Goal: Communication & Community: Answer question/provide support

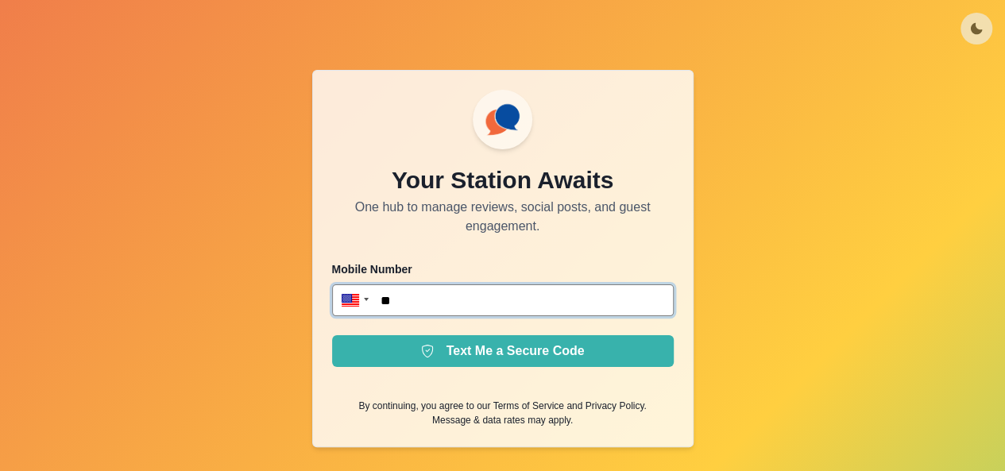
click at [486, 313] on input "**" at bounding box center [503, 301] width 342 height 32
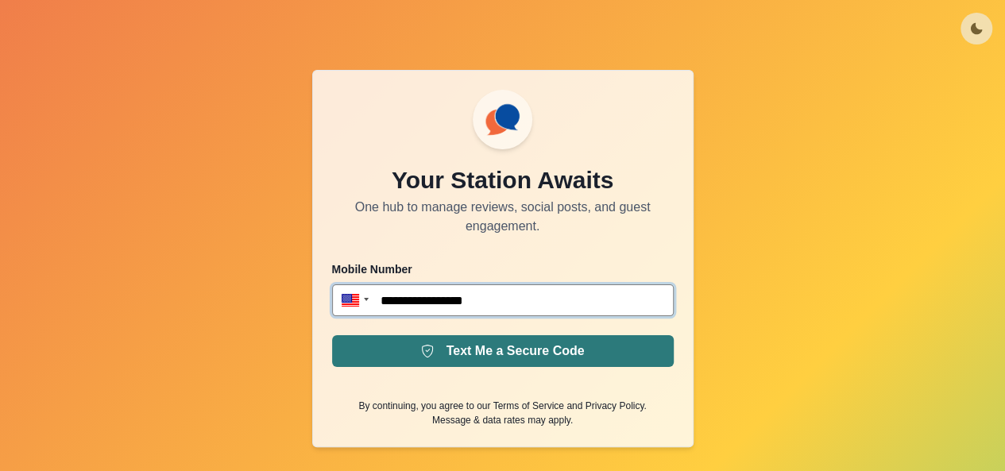
type input "**********"
click at [544, 346] on button "Text Me a Secure Code" at bounding box center [503, 351] width 342 height 32
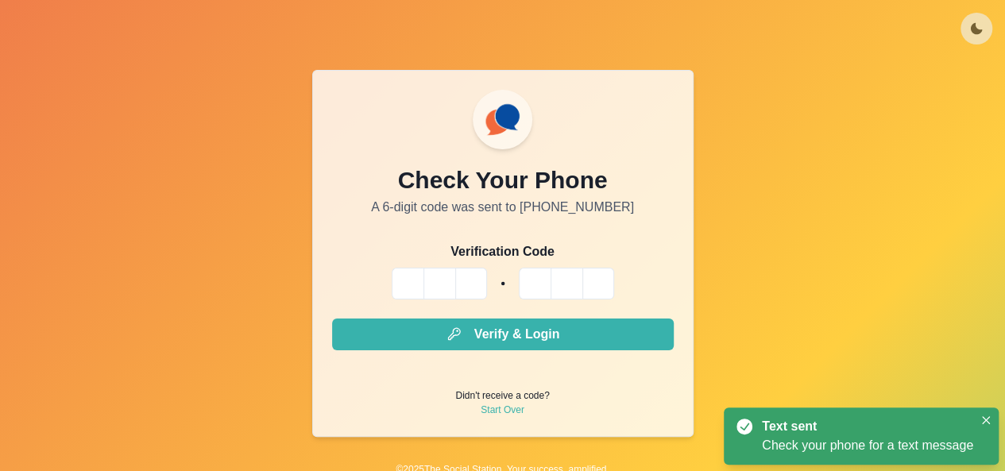
click at [412, 282] on input "Please enter your pin code" at bounding box center [408, 284] width 32 height 32
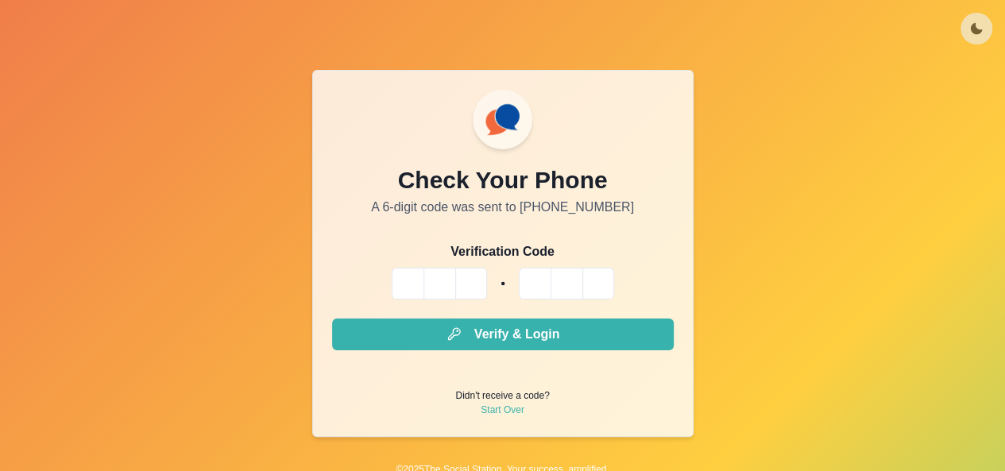
type input "*"
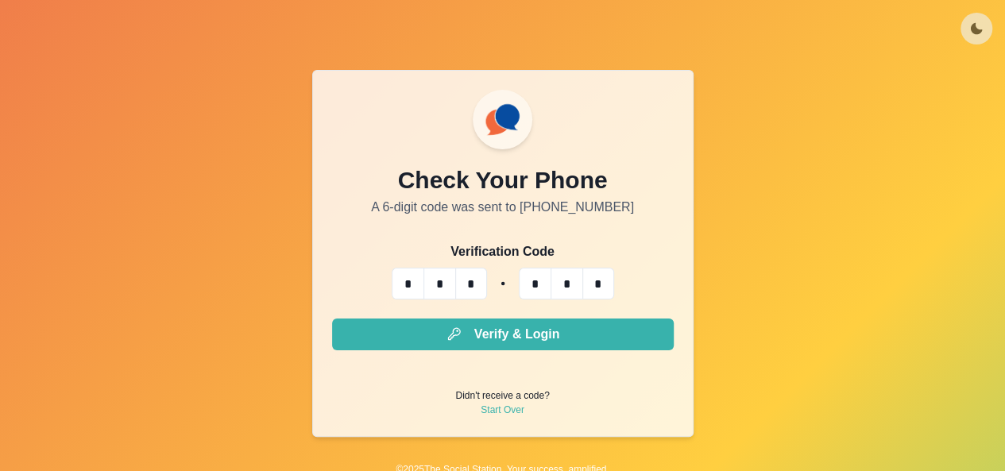
type input "*"
click at [533, 287] on input "*" at bounding box center [535, 284] width 32 height 32
drag, startPoint x: 611, startPoint y: 283, endPoint x: 491, endPoint y: 266, distance: 121.2
click at [491, 266] on form "Verification Code * * * * * * Verify & Login Didn't receive a code? Start Over" at bounding box center [503, 329] width 342 height 175
click at [540, 282] on input "*" at bounding box center [535, 284] width 32 height 32
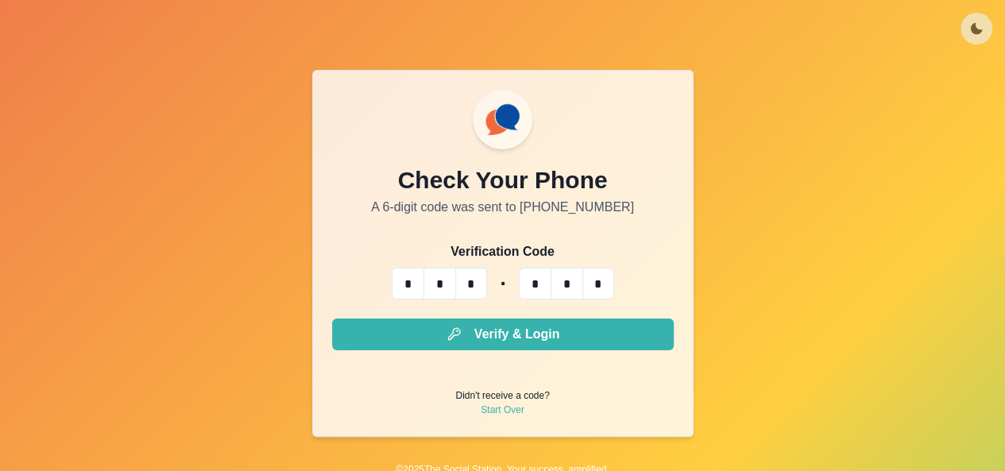
type input "*"
click at [609, 292] on input "*" at bounding box center [599, 284] width 32 height 32
type input "*"
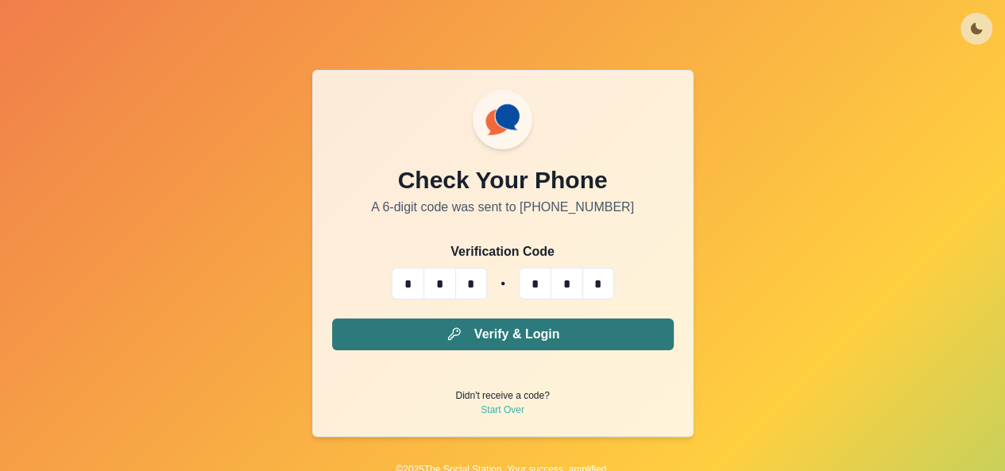
type input "*"
click at [580, 333] on button "Verify & Login" at bounding box center [503, 335] width 342 height 32
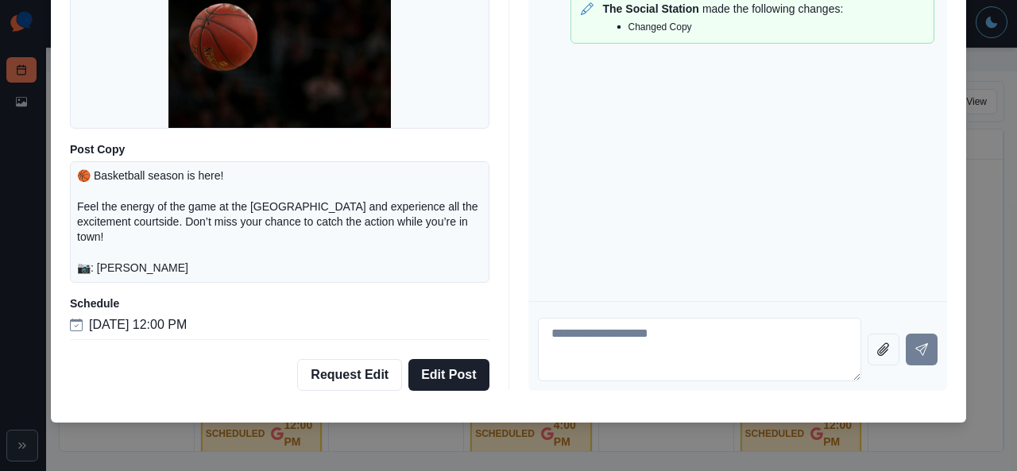
scroll to position [87, 0]
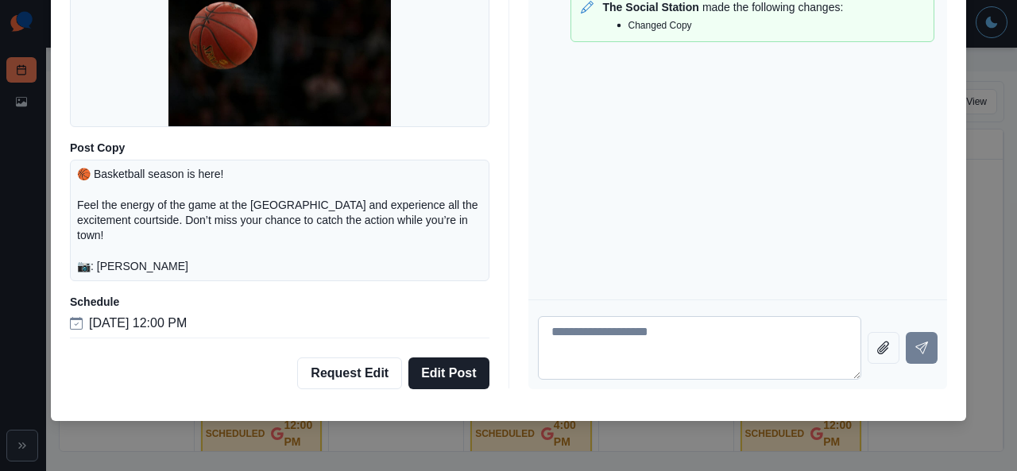
click at [601, 331] on textarea at bounding box center [700, 348] width 324 height 64
type textarea "*"
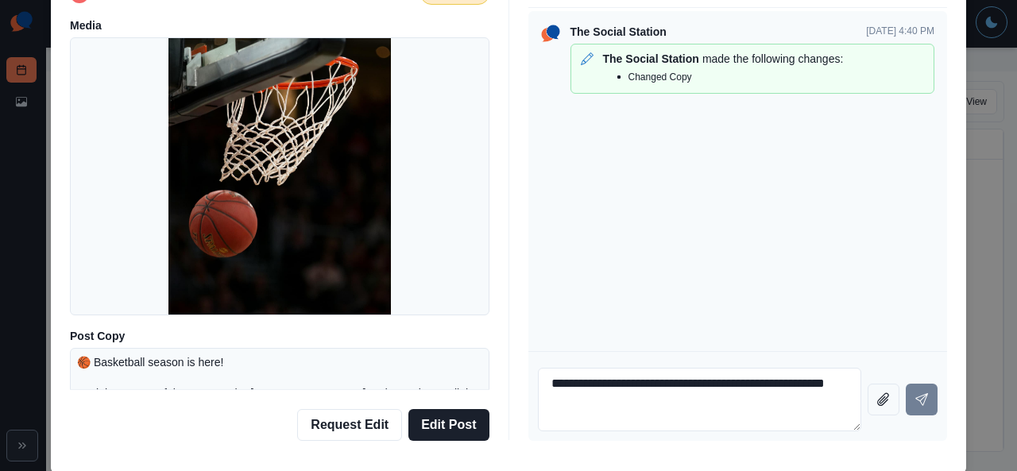
scroll to position [0, 0]
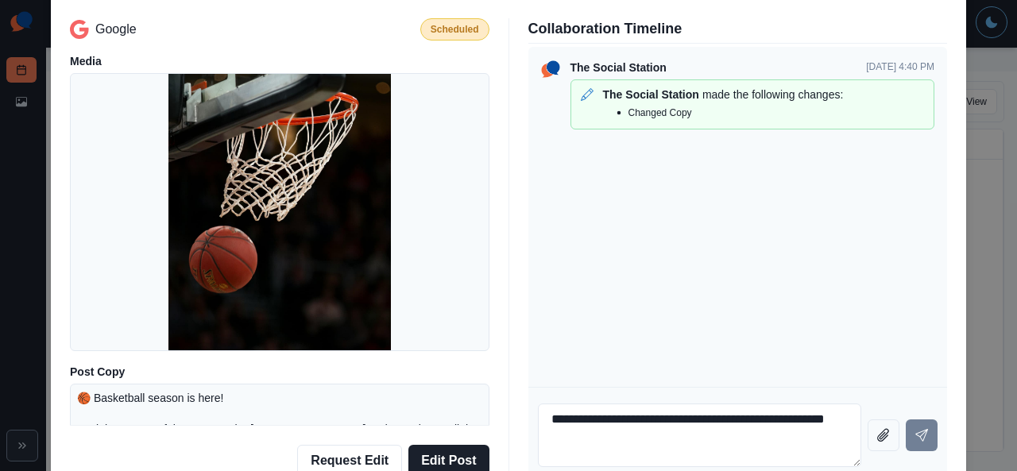
type textarea "**********"
click at [337, 231] on img at bounding box center [279, 212] width 223 height 278
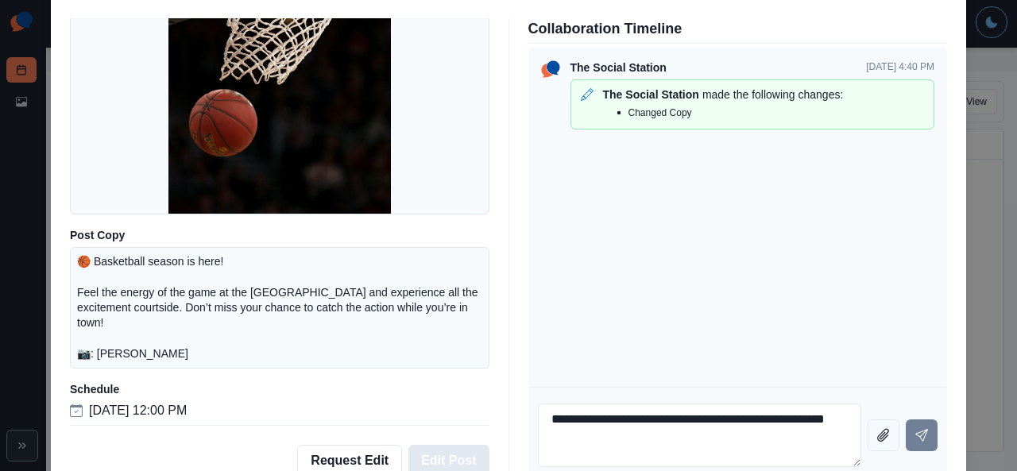
click at [440, 456] on button "Edit Post" at bounding box center [449, 461] width 80 height 32
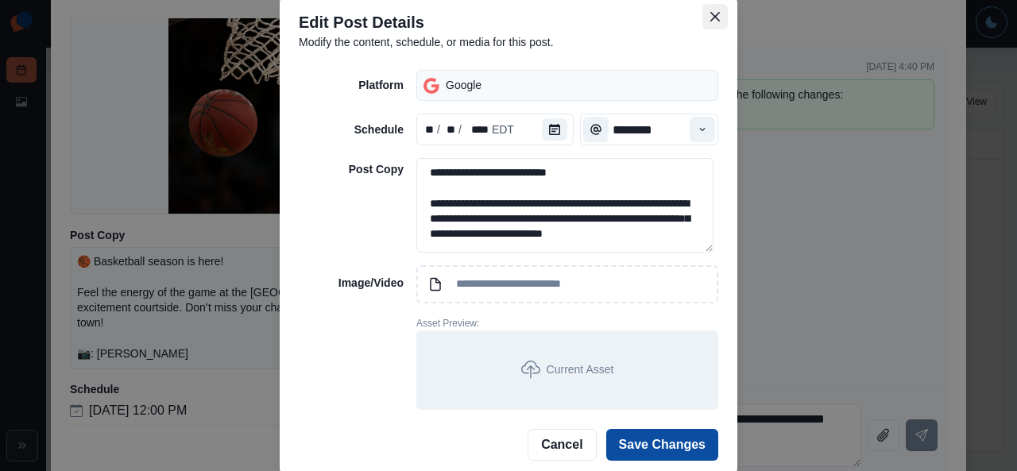
click at [715, 18] on button "Close" at bounding box center [715, 16] width 25 height 25
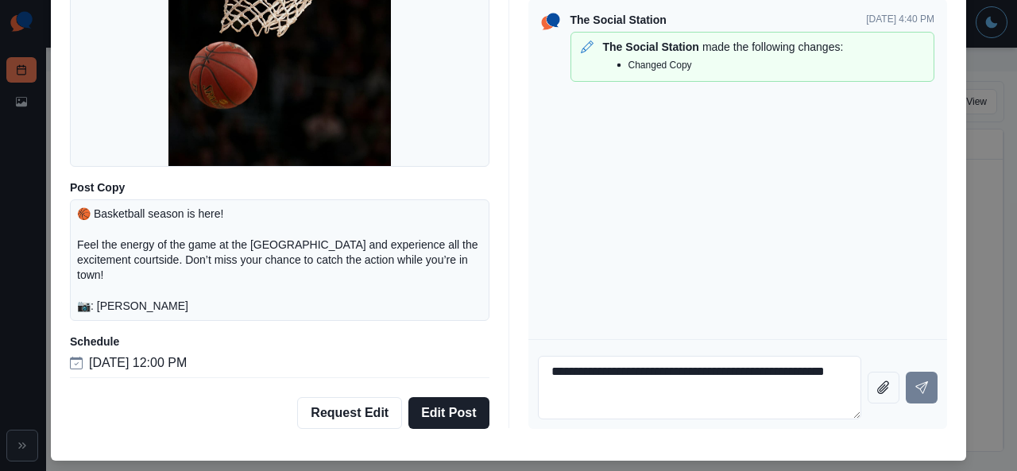
scroll to position [87, 0]
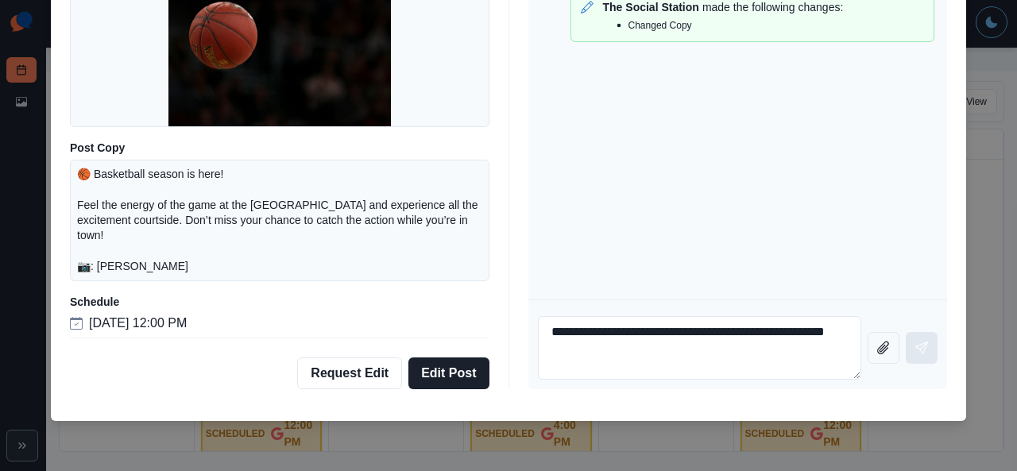
click at [916, 351] on icon "Send message" at bounding box center [922, 348] width 13 height 13
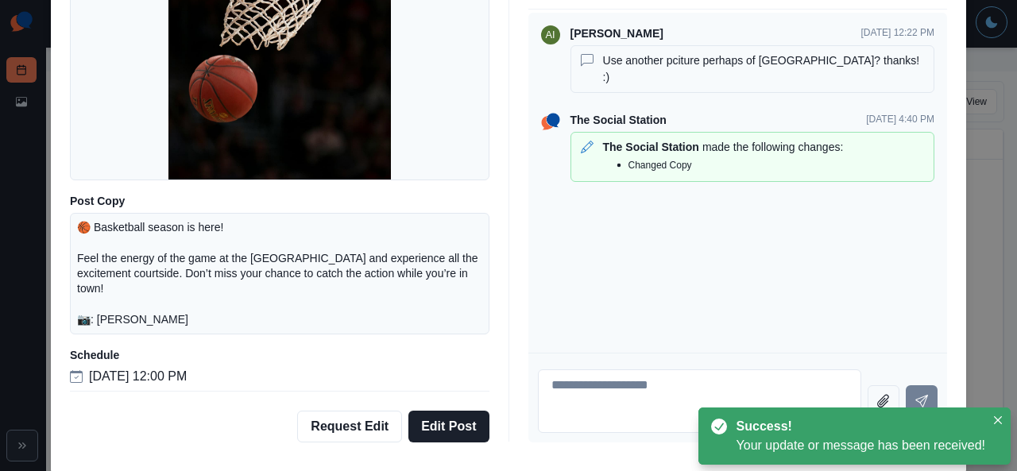
scroll to position [0, 0]
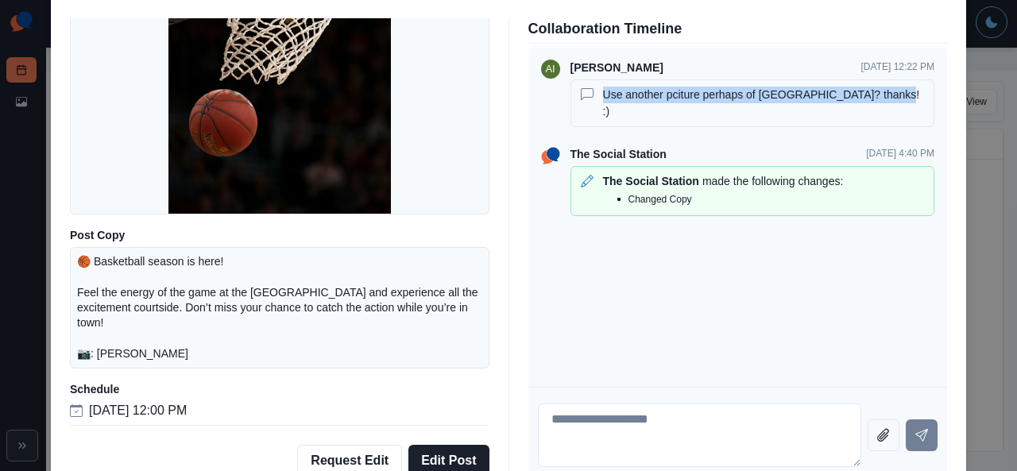
drag, startPoint x: 873, startPoint y: 96, endPoint x: 615, endPoint y: 93, distance: 258.3
click at [603, 92] on p "Use another pciture perhaps of [GEOGRAPHIC_DATA]? thanks! :)" at bounding box center [765, 103] width 324 height 33
copy p "Use another pciture perhaps of [GEOGRAPHIC_DATA]? thanks! :)"
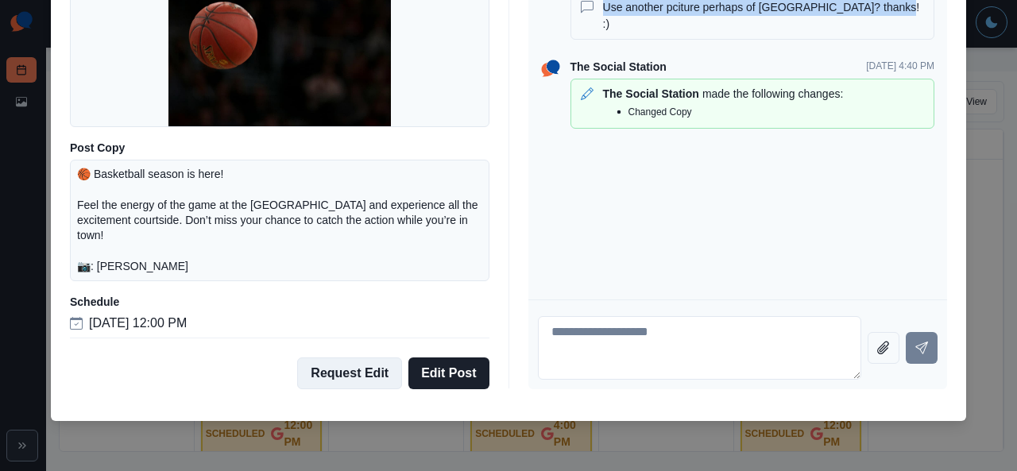
click at [373, 372] on button "Request Edit" at bounding box center [349, 374] width 105 height 32
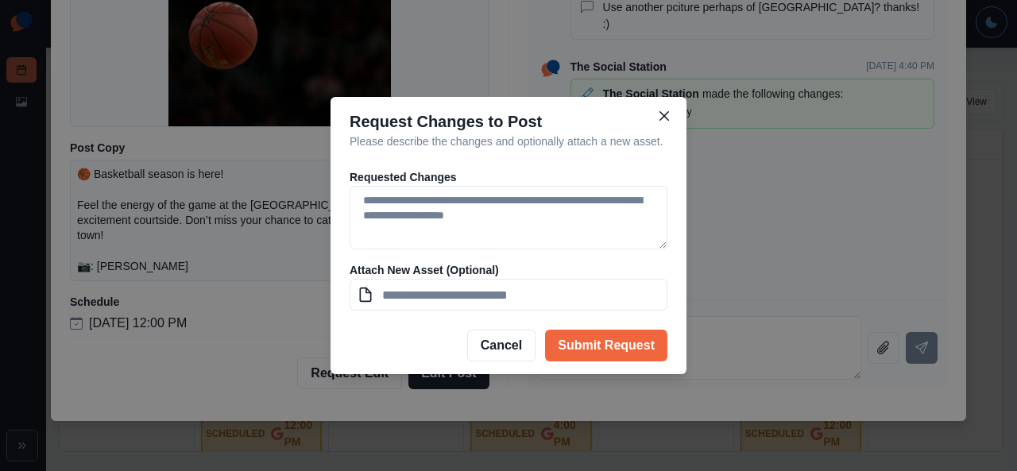
drag, startPoint x: 475, startPoint y: 201, endPoint x: 451, endPoint y: 177, distance: 33.7
click at [451, 177] on p "Requested Changes" at bounding box center [509, 177] width 318 height 17
drag, startPoint x: 525, startPoint y: 215, endPoint x: 367, endPoint y: 199, distance: 158.1
click at [367, 199] on textarea at bounding box center [509, 218] width 318 height 64
type textarea "**********"
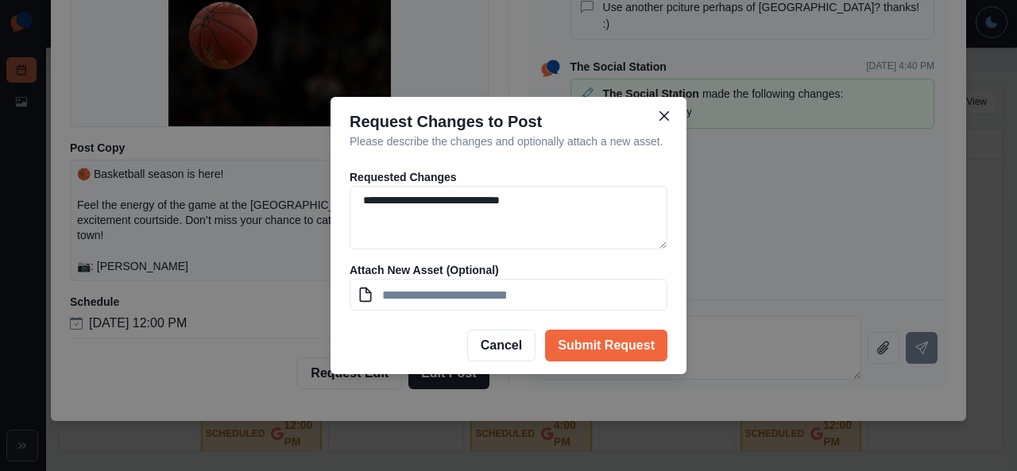
click at [663, 362] on footer "Cancel Submit Request" at bounding box center [509, 345] width 356 height 57
click at [648, 352] on button "Submit Request" at bounding box center [606, 346] width 122 height 32
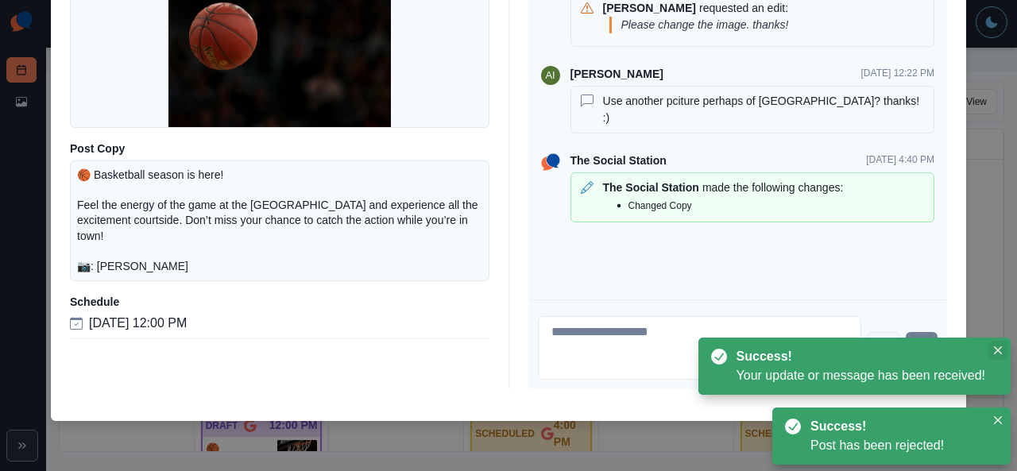
scroll to position [0, 0]
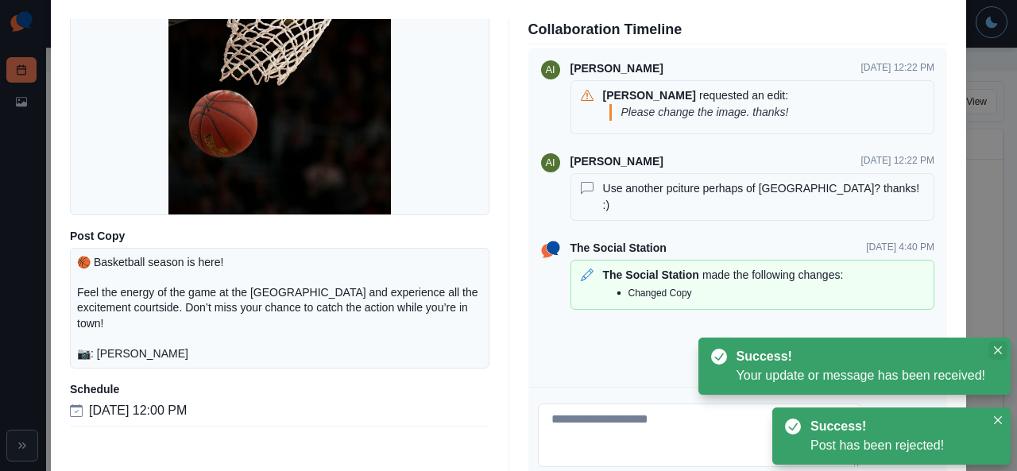
click at [998, 347] on icon "Close" at bounding box center [998, 351] width 8 height 8
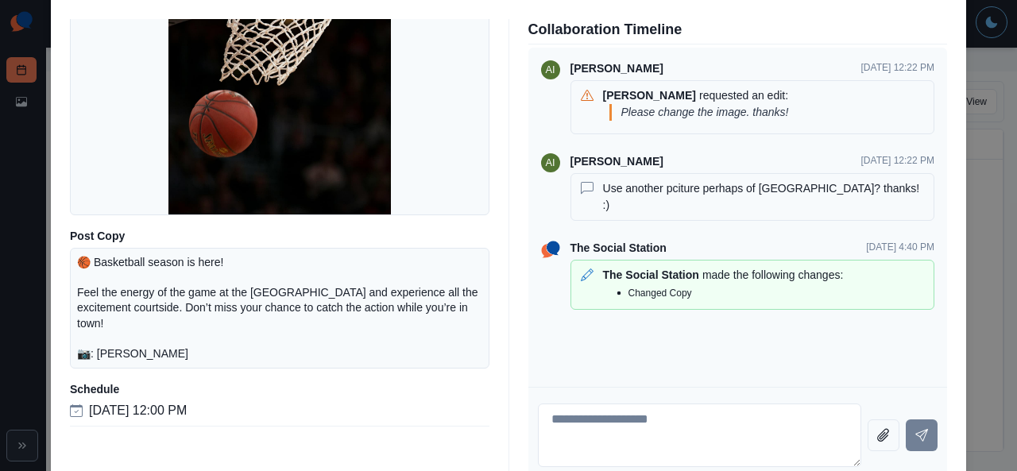
click at [1001, 416] on div "Post Details Google Draft Media Post Copy 🏀 Basketball season is here! Feel the…" at bounding box center [508, 235] width 1017 height 471
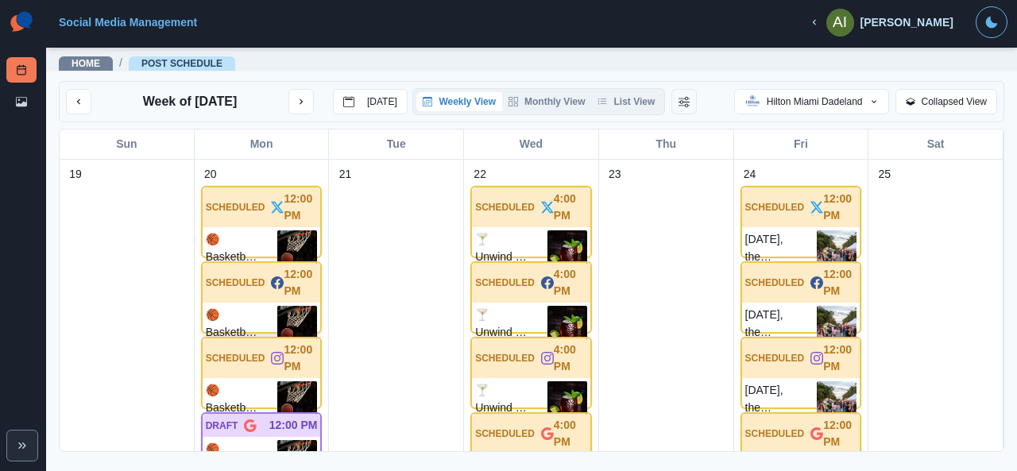
click at [251, 296] on div "SCHEDULED 12:00 PM" at bounding box center [262, 283] width 118 height 40
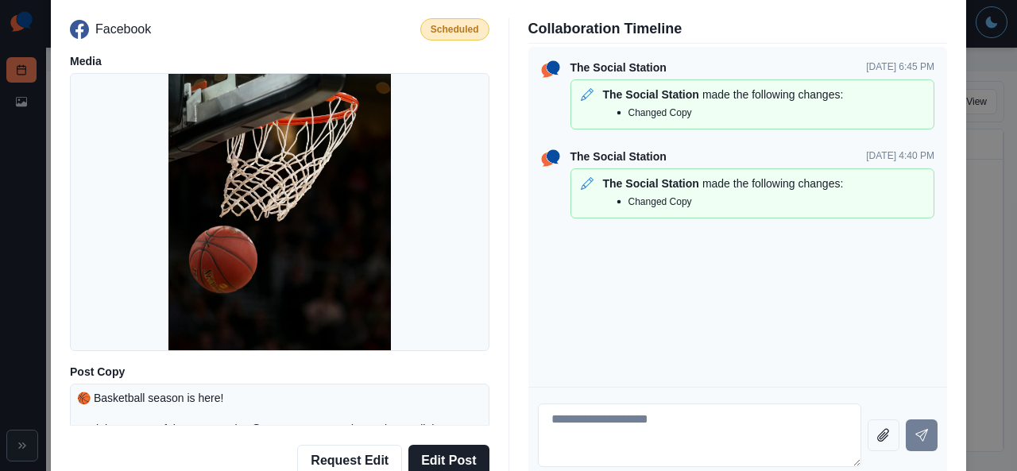
scroll to position [87, 0]
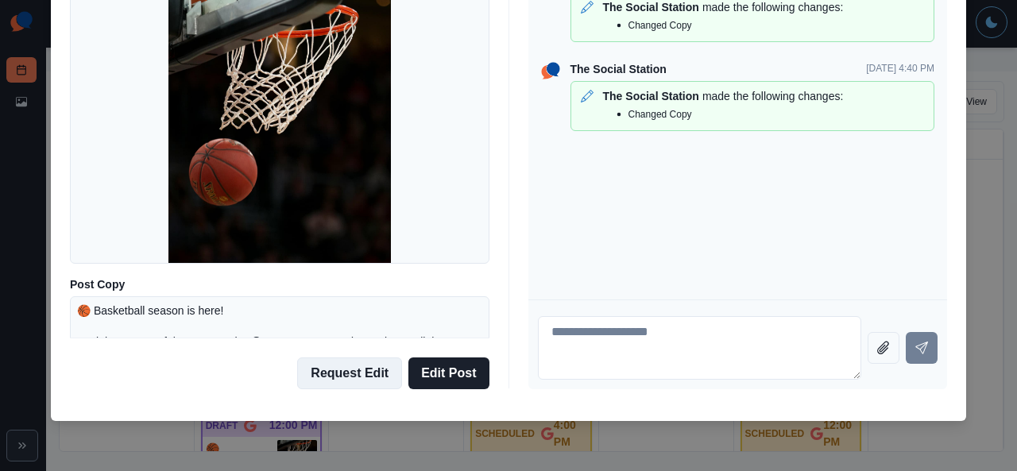
click at [362, 372] on button "Request Edit" at bounding box center [349, 374] width 105 height 32
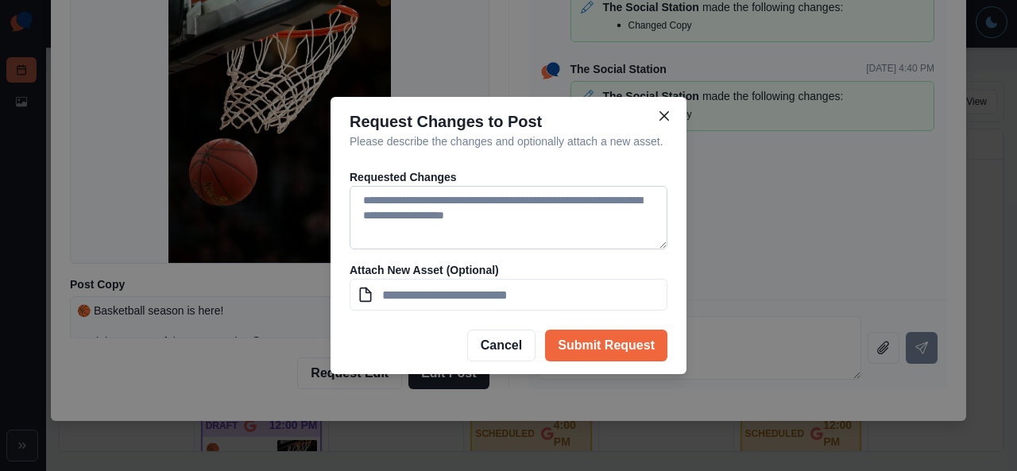
click at [472, 219] on textarea at bounding box center [509, 218] width 318 height 64
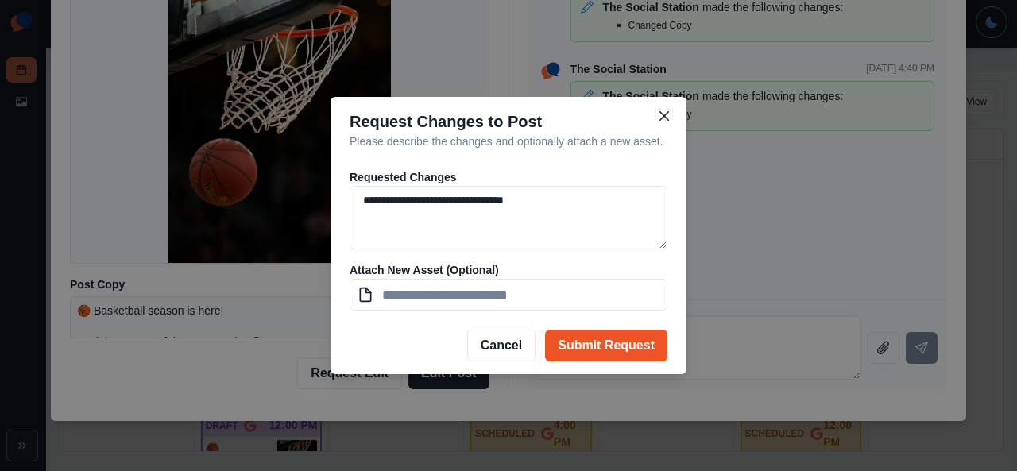
type textarea "**********"
click at [637, 349] on button "Submit Request" at bounding box center [606, 346] width 122 height 32
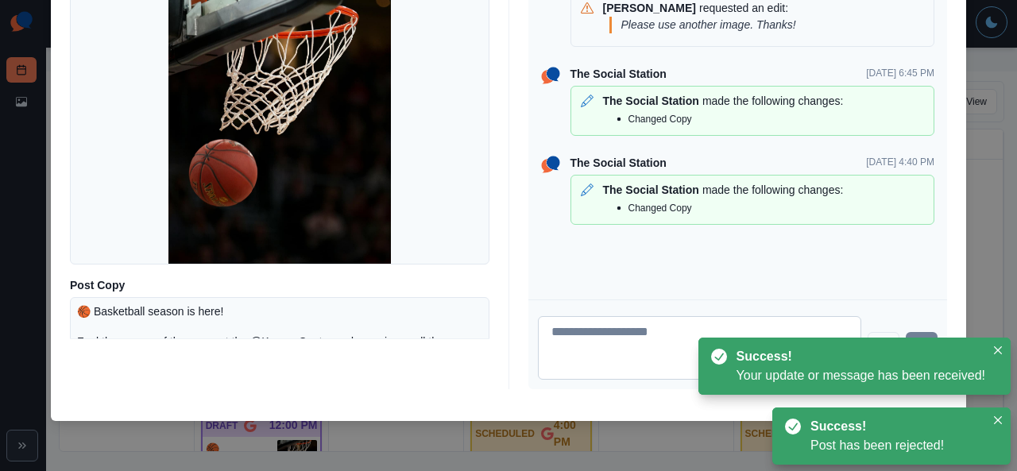
scroll to position [0, 0]
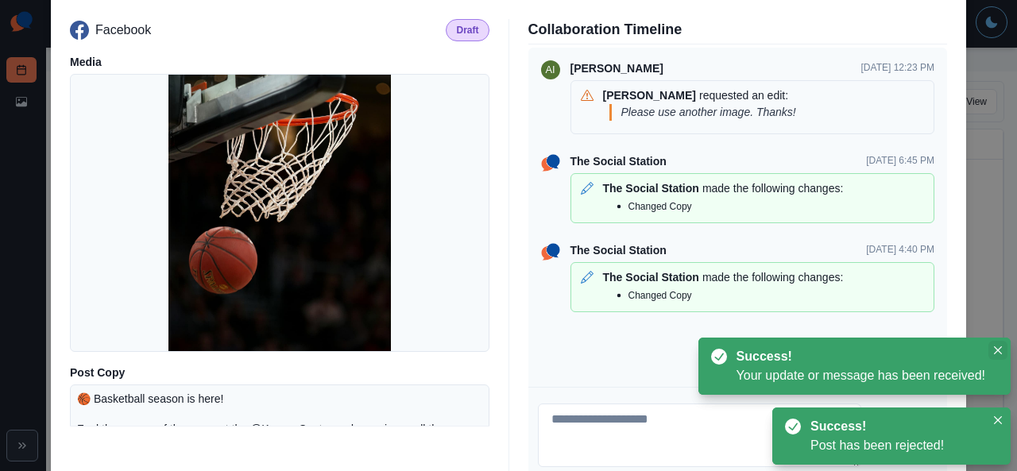
click at [994, 348] on icon "Close" at bounding box center [998, 351] width 8 height 8
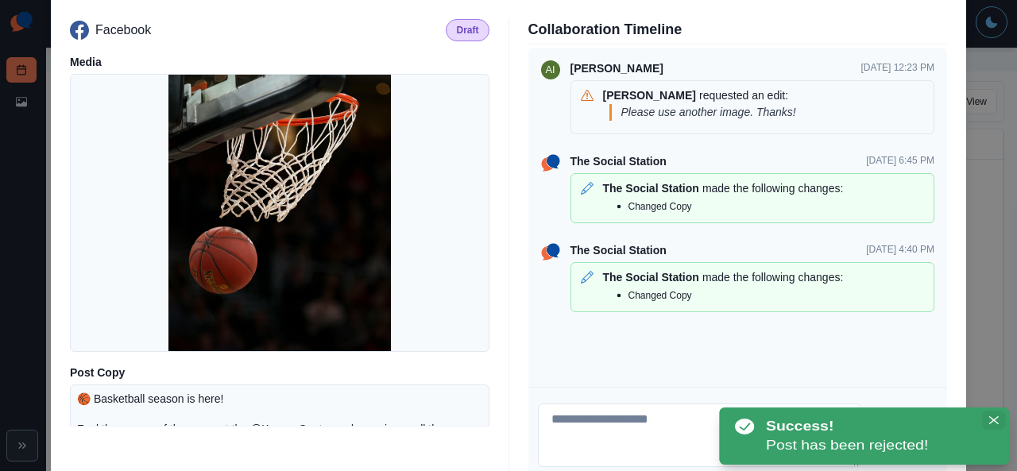
click at [998, 417] on body "Post Schedule Media Library Social Media Management AI [PERSON_NAME] Logout Hom…" at bounding box center [508, 235] width 1017 height 471
